Goal: Transaction & Acquisition: Obtain resource

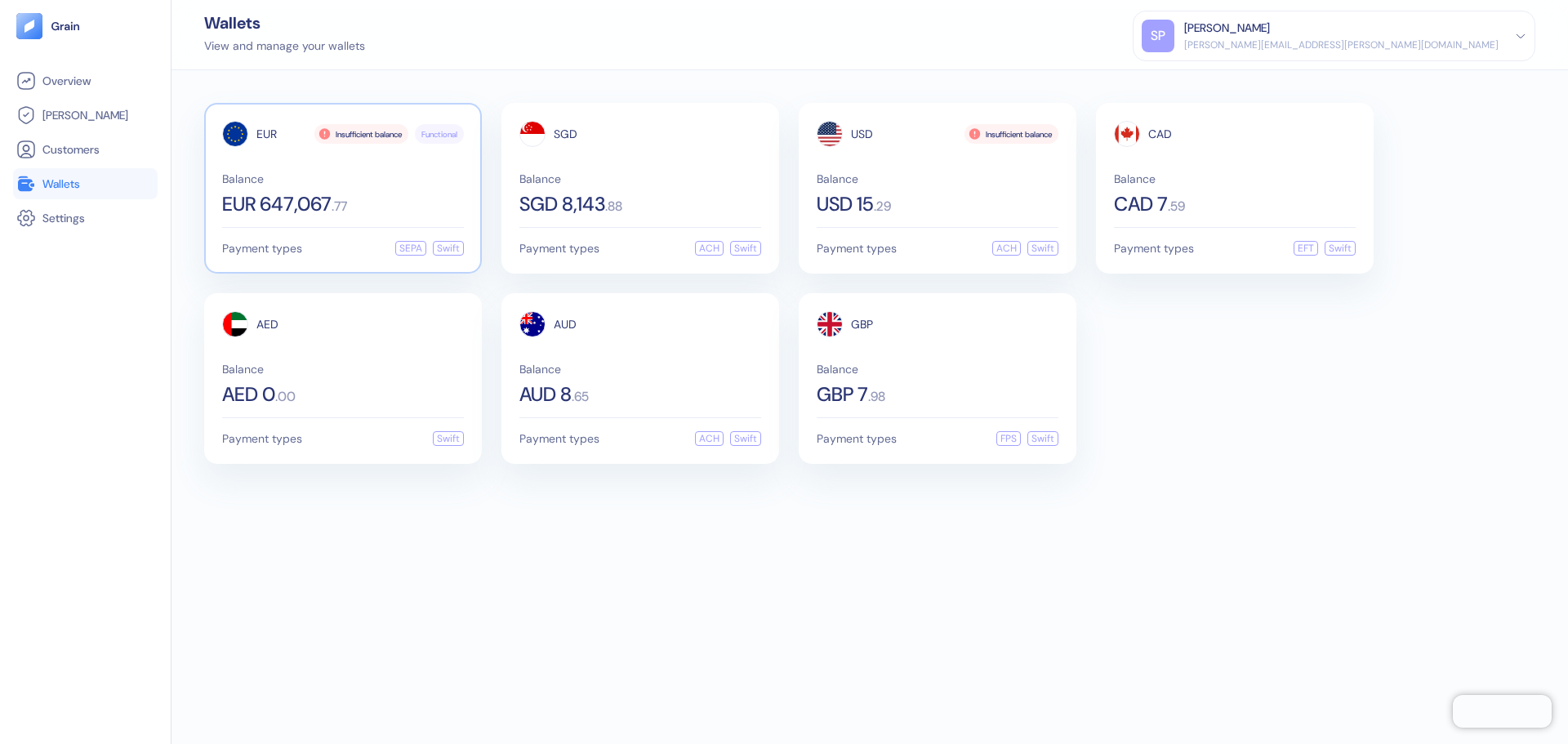
click at [306, 167] on div "EUR Insufficient balance Functional Balance EUR 647,067 . 77" at bounding box center [343, 167] width 241 height 93
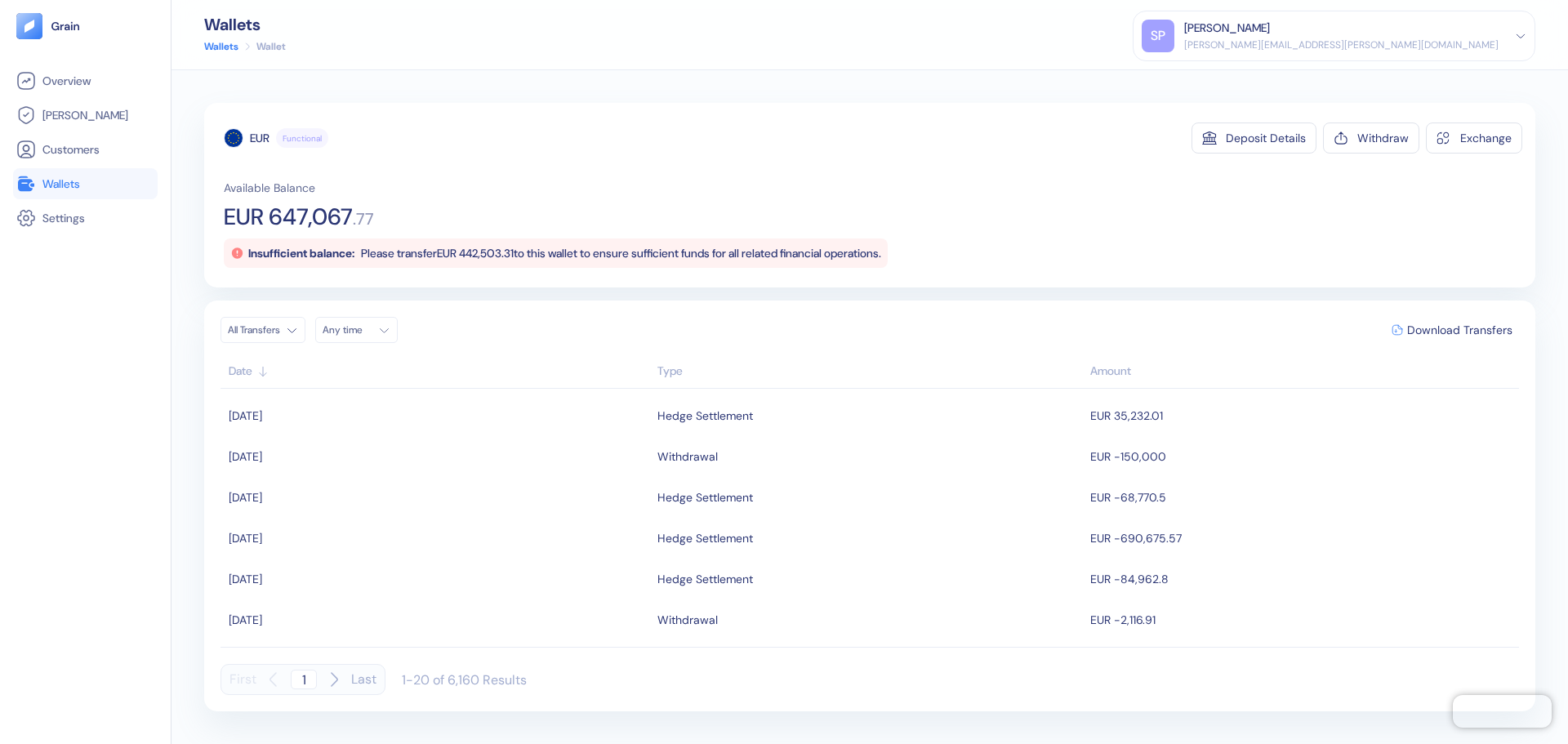
click at [617, 257] on span "Please transfer EUR 442,503.31 to this wallet to ensure sufficient funds for al…" at bounding box center [621, 252] width 520 height 14
click at [471, 255] on span "Please transfer EUR 442,503.31 to this wallet to ensure sufficient funds for al…" at bounding box center [621, 252] width 520 height 14
click at [67, 111] on span "[PERSON_NAME]" at bounding box center [85, 114] width 86 height 16
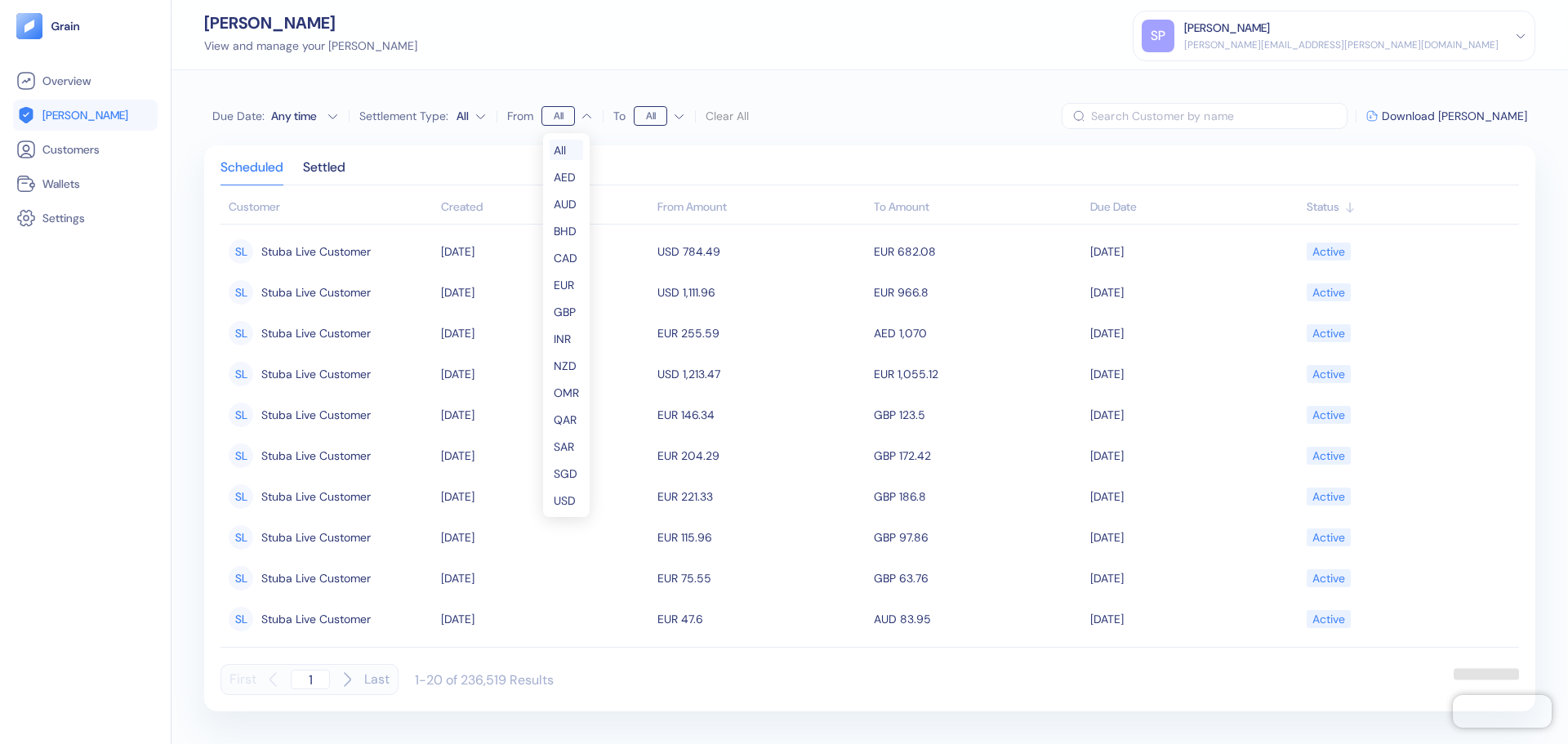
click at [555, 112] on html "Pingdom Check: App Online Overview [PERSON_NAME] Customers Wallets Settings [PE…" at bounding box center [784, 372] width 1568 height 744
click at [315, 119] on div "Any time" at bounding box center [295, 115] width 49 height 16
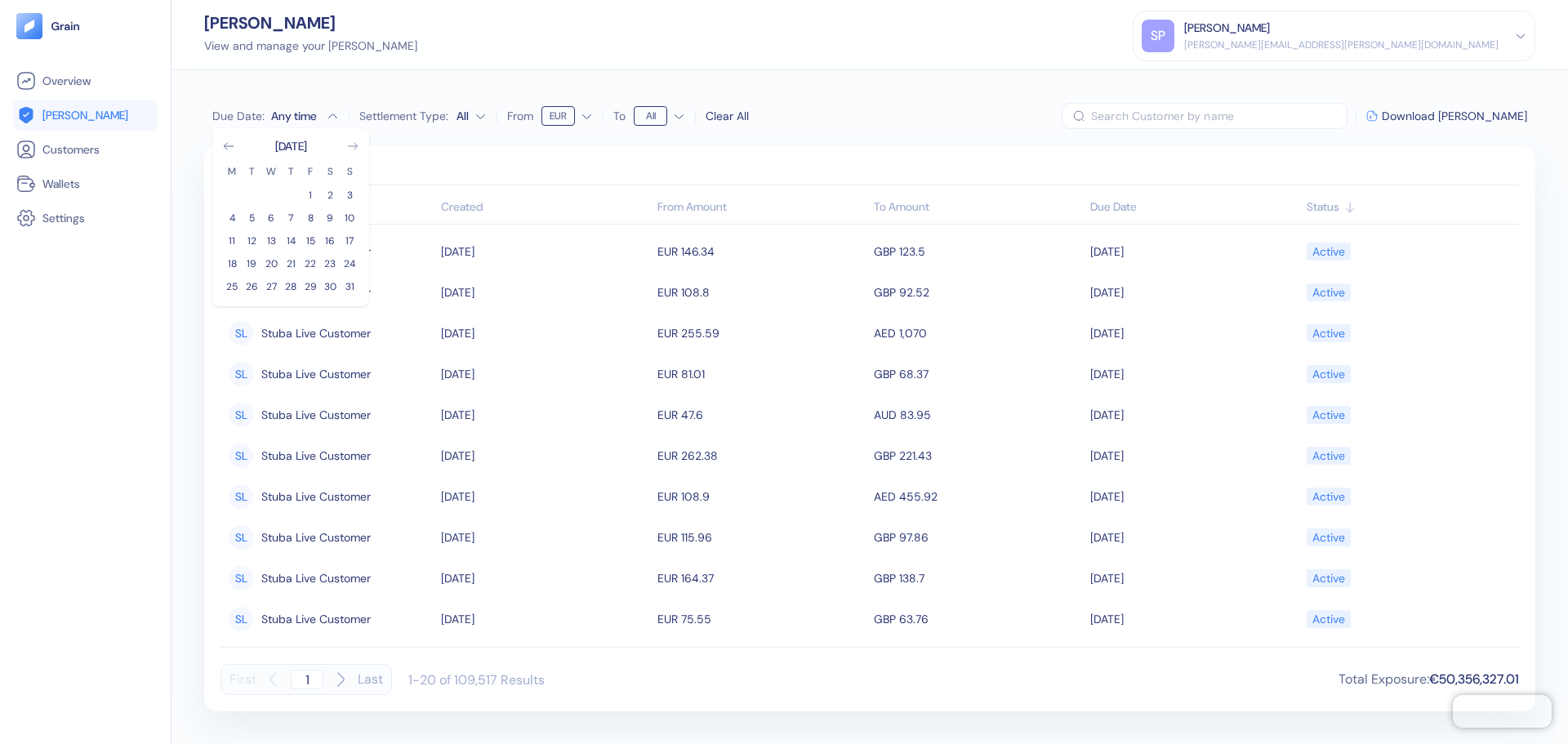
click at [354, 149] on icon "Go to next month" at bounding box center [352, 146] width 13 height 13
click at [252, 191] on button "2" at bounding box center [251, 194] width 20 height 20
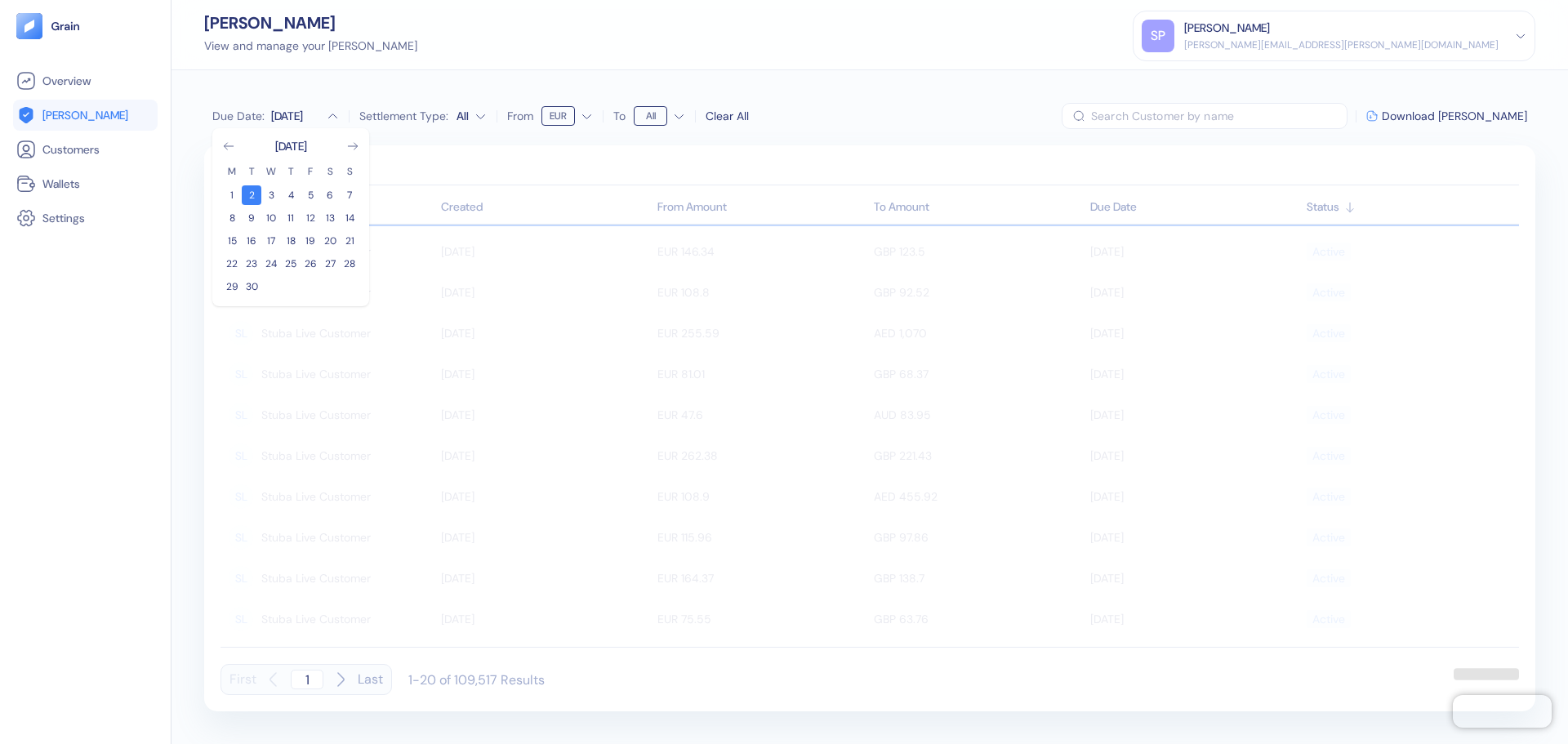
click at [463, 142] on div "Due Date : Sep [DATE] M T W T F S S 1 2 3 4 5 6 7 8 9 10 11 12 13 14 15 16 17 1…" at bounding box center [870, 407] width 1397 height 673
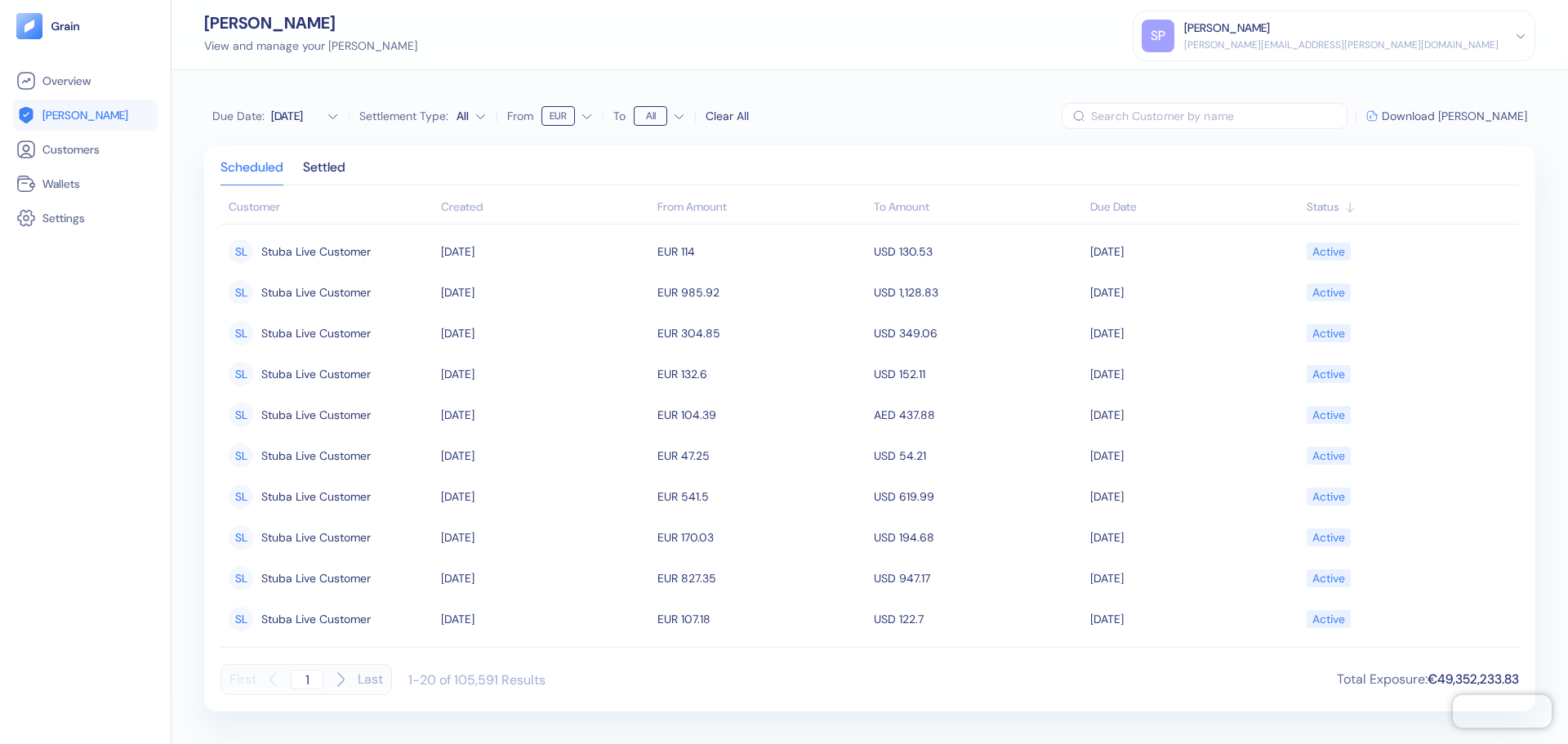
click at [1458, 118] on span "Download [PERSON_NAME]" at bounding box center [1455, 115] width 145 height 11
click at [335, 118] on icon "button" at bounding box center [333, 116] width 12 height 12
click at [379, 86] on div "Due Date : Sep [DATE] M T W T F S S 1 2 3 4 5 6 7 8 9 10 11 12 13 14 15 16 17 1…" at bounding box center [870, 407] width 1397 height 673
click at [263, 113] on span "Due Date :" at bounding box center [238, 115] width 52 height 16
click at [234, 145] on icon "Go to previous month" at bounding box center [229, 146] width 13 height 13
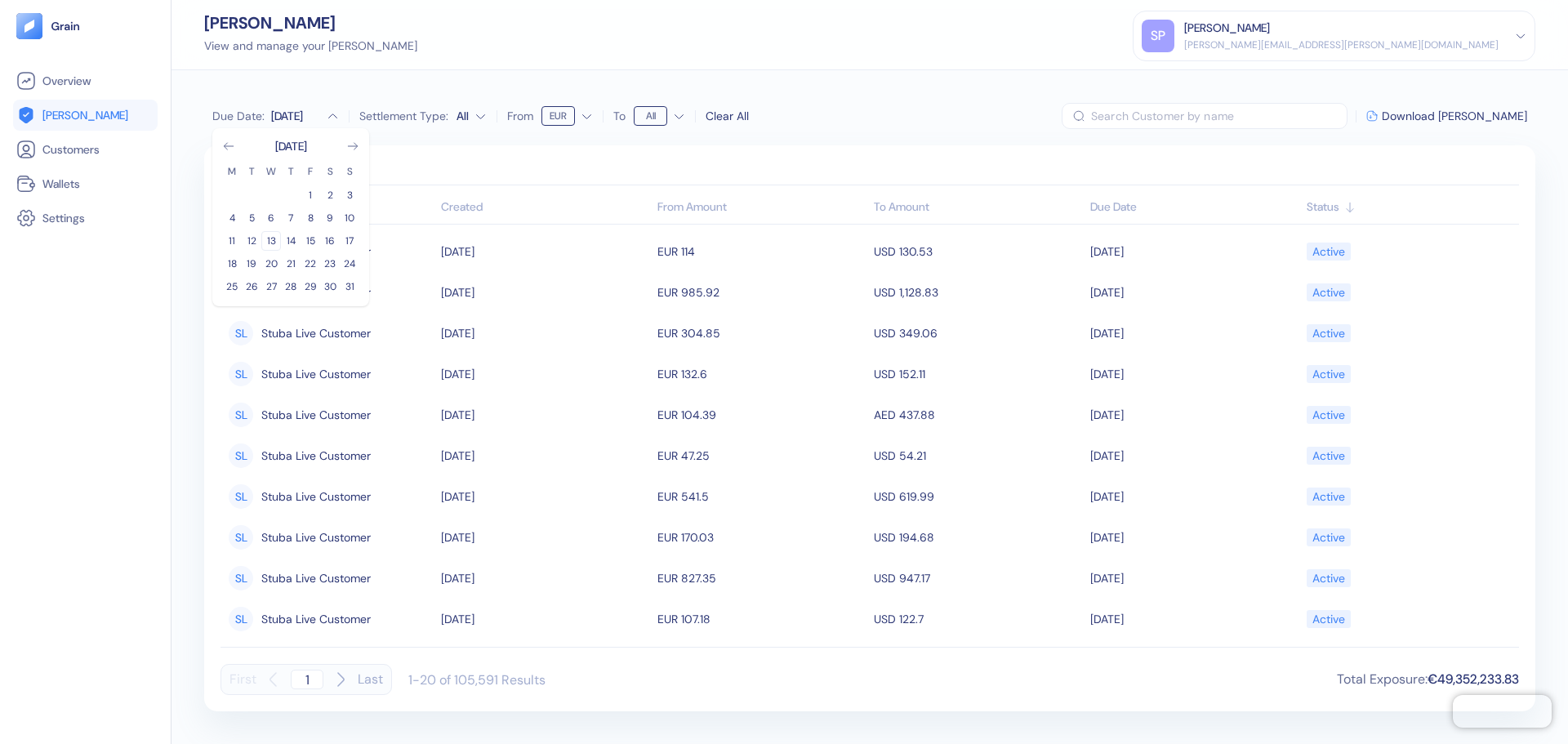
click at [270, 244] on button "13" at bounding box center [270, 240] width 20 height 20
click at [352, 147] on icon "Go to next month" at bounding box center [352, 146] width 13 height 13
click at [263, 191] on button "3" at bounding box center [270, 194] width 20 height 20
click at [473, 163] on div "Scheduled Settled" at bounding box center [870, 174] width 1299 height 24
click at [346, 117] on div "[DATE] - [DATE]" at bounding box center [309, 115] width 75 height 16
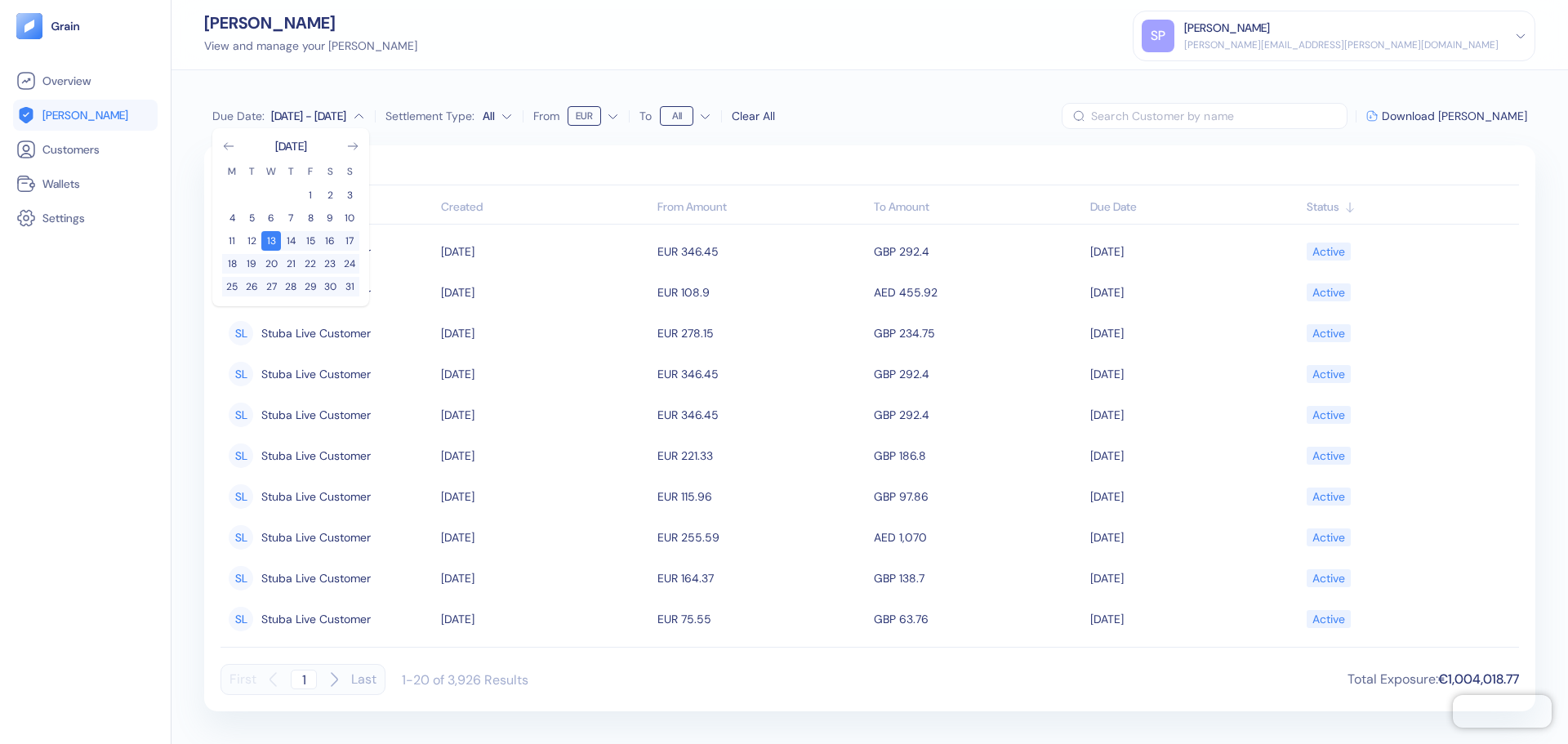
click at [880, 95] on div "Due Date : [DATE] - Sep [DATE] M T W T F S S 1 2 3 4 5 6 7 8 9 10 11 12 13 14 1…" at bounding box center [870, 407] width 1397 height 673
click at [1437, 116] on span "Download [PERSON_NAME]" at bounding box center [1455, 115] width 145 height 11
